Goal: Book appointment/travel/reservation

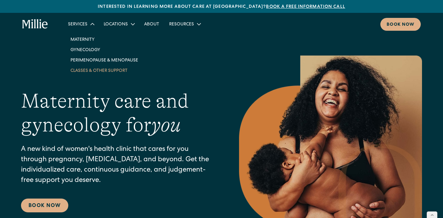
click at [85, 71] on link "Classes & Other Support" at bounding box center [104, 70] width 78 height 10
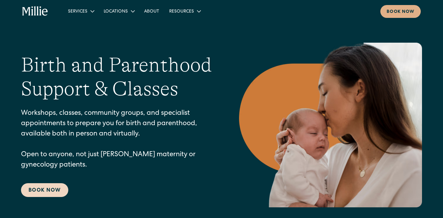
click at [40, 191] on link "Book Now" at bounding box center [44, 190] width 47 height 14
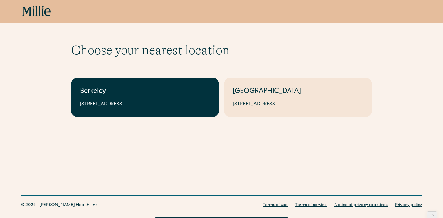
click at [120, 109] on link "Berkeley 2999 Regent St, Suite 524, Berkeley, CA 94705" at bounding box center [145, 97] width 148 height 39
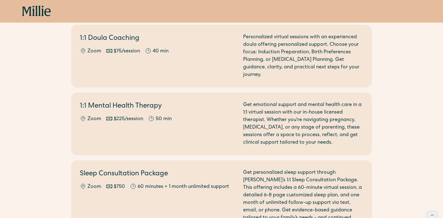
scroll to position [543, 0]
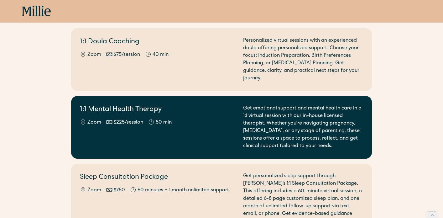
click at [240, 121] on div "1:1 Mental Health Therapy Zoom $225/session 50 min Get emotional support and me…" at bounding box center [221, 127] width 283 height 45
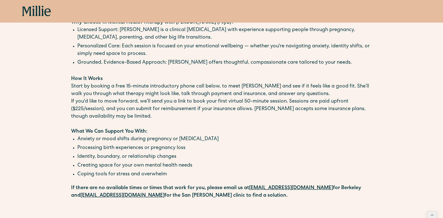
scroll to position [48, 0]
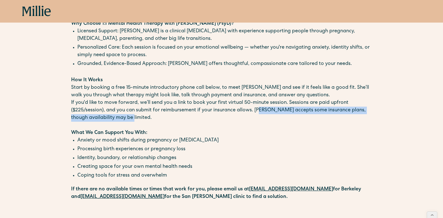
drag, startPoint x: 257, startPoint y: 118, endPoint x: 257, endPoint y: 111, distance: 6.9
click at [257, 111] on p "If you'd like to move forward, we’ll send you a link to book your first virtual…" at bounding box center [221, 110] width 301 height 23
